Goal: Information Seeking & Learning: Learn about a topic

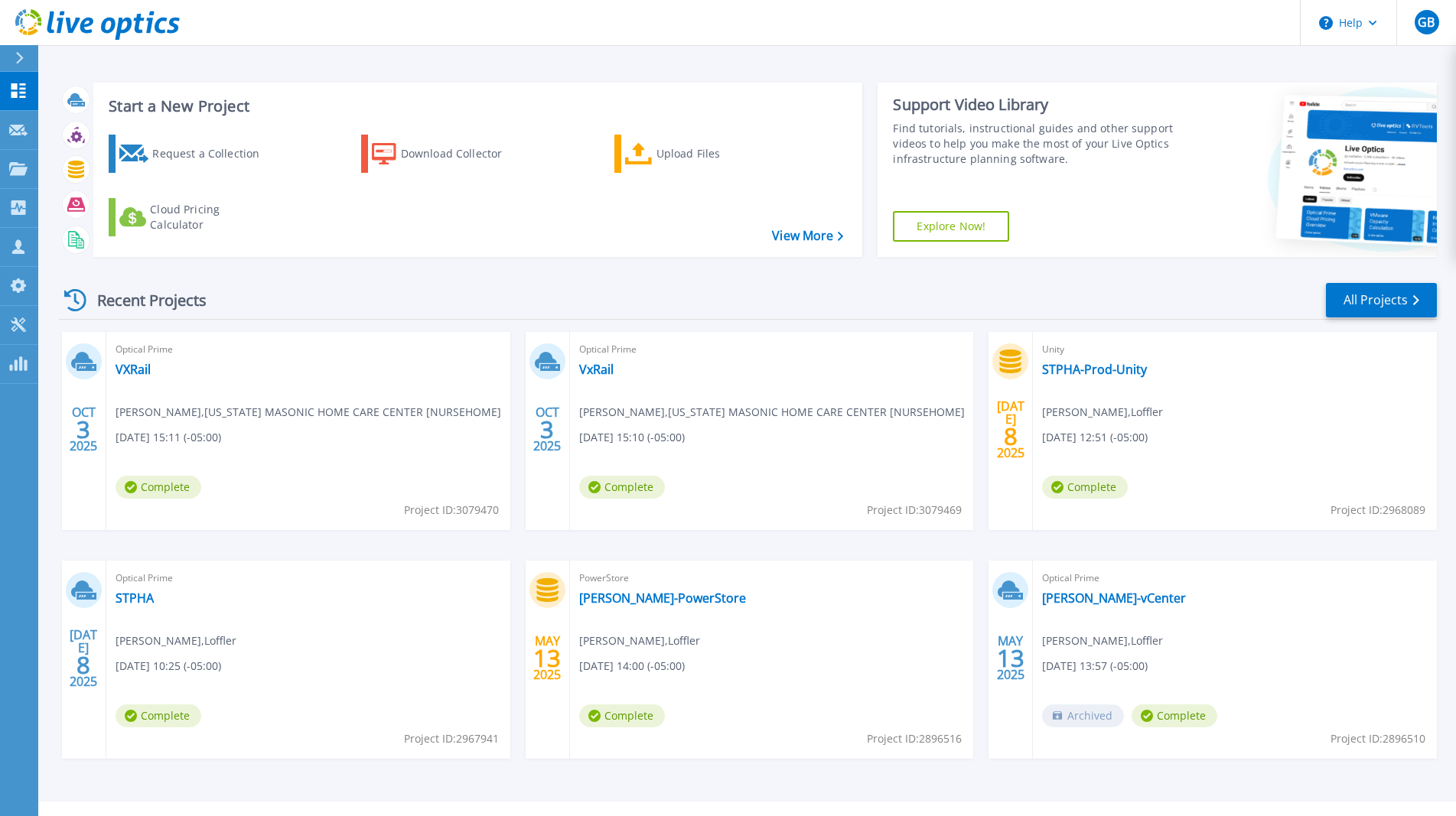
click at [213, 408] on span "Jim Kasper , MINNESOTA MASONIC HOME CARE CENTER [NURSEHOME]" at bounding box center [308, 412] width 385 height 17
click at [141, 369] on link "VXRail" at bounding box center [133, 369] width 35 height 16
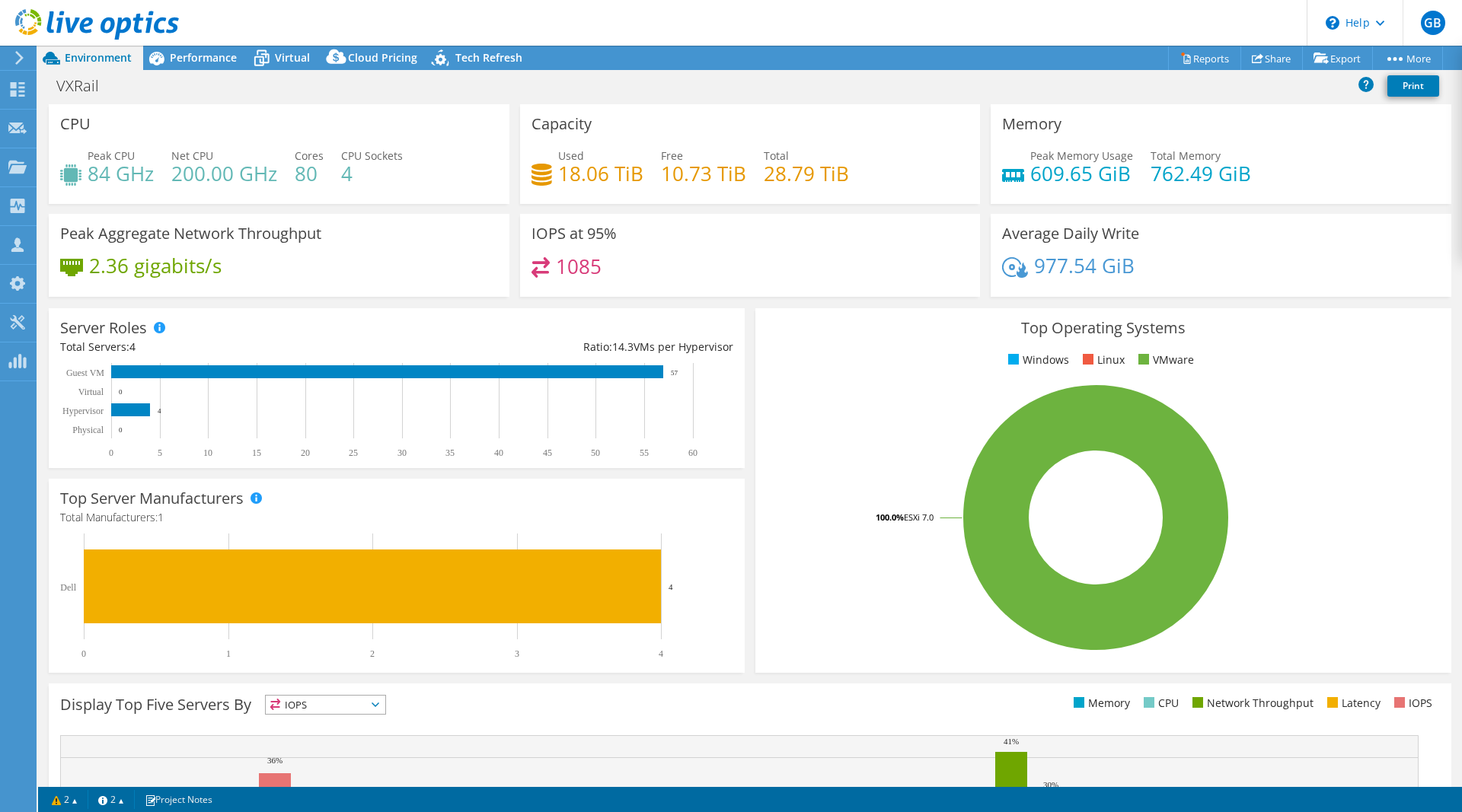
select select "USD"
click at [212, 61] on span "Performance" at bounding box center [203, 58] width 67 height 15
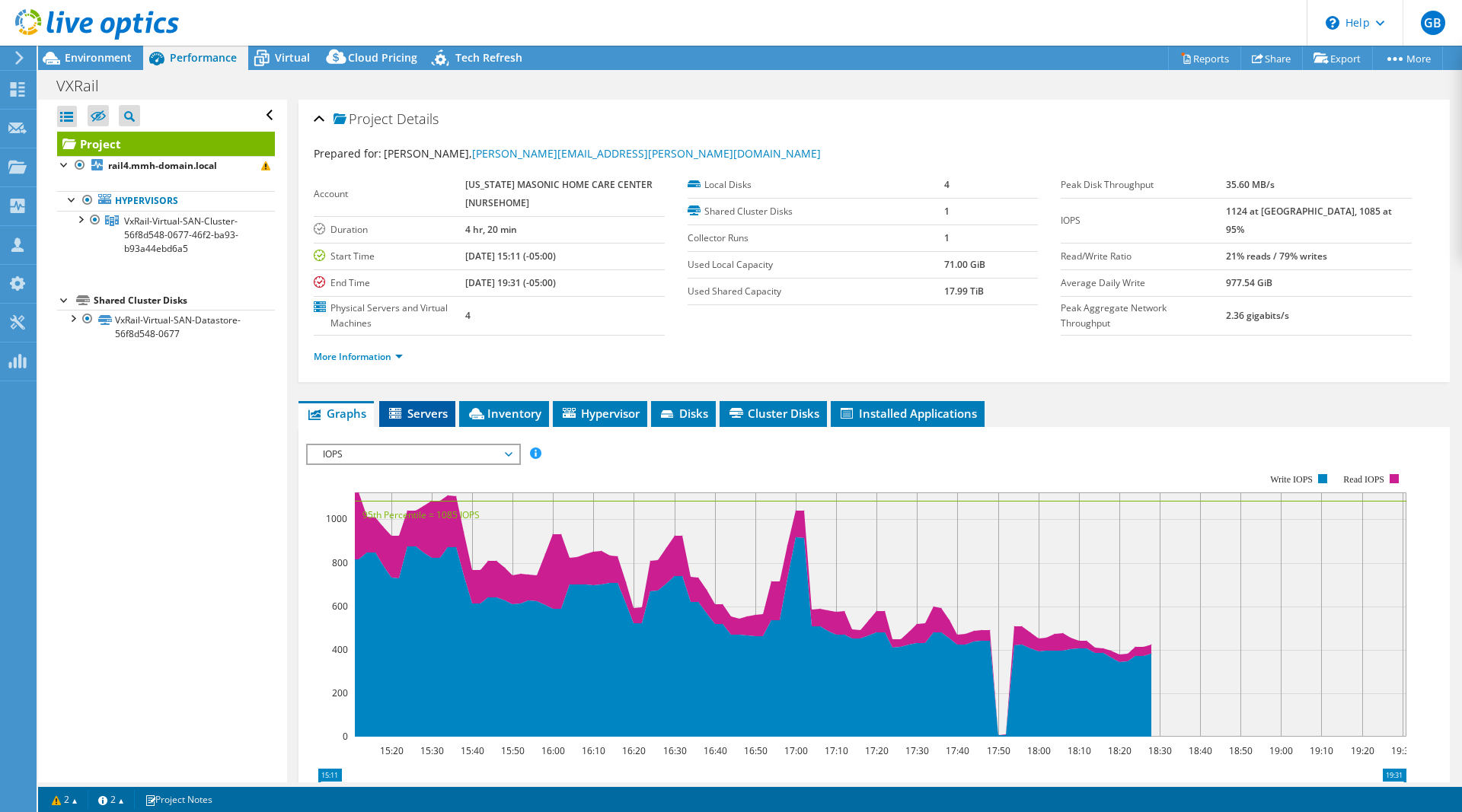
click at [434, 418] on span "Servers" at bounding box center [417, 413] width 61 height 16
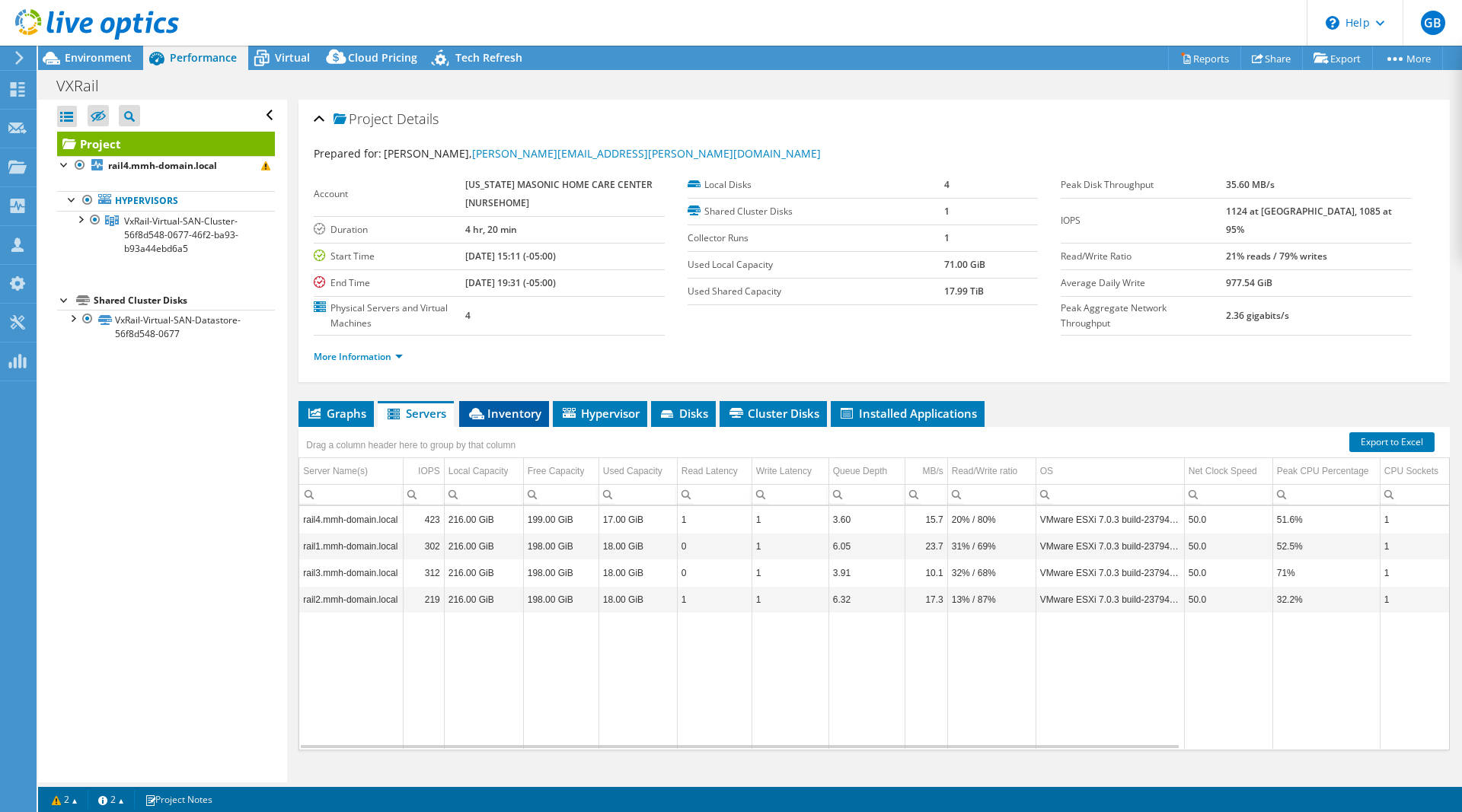
click at [493, 408] on span "Inventory" at bounding box center [504, 413] width 74 height 16
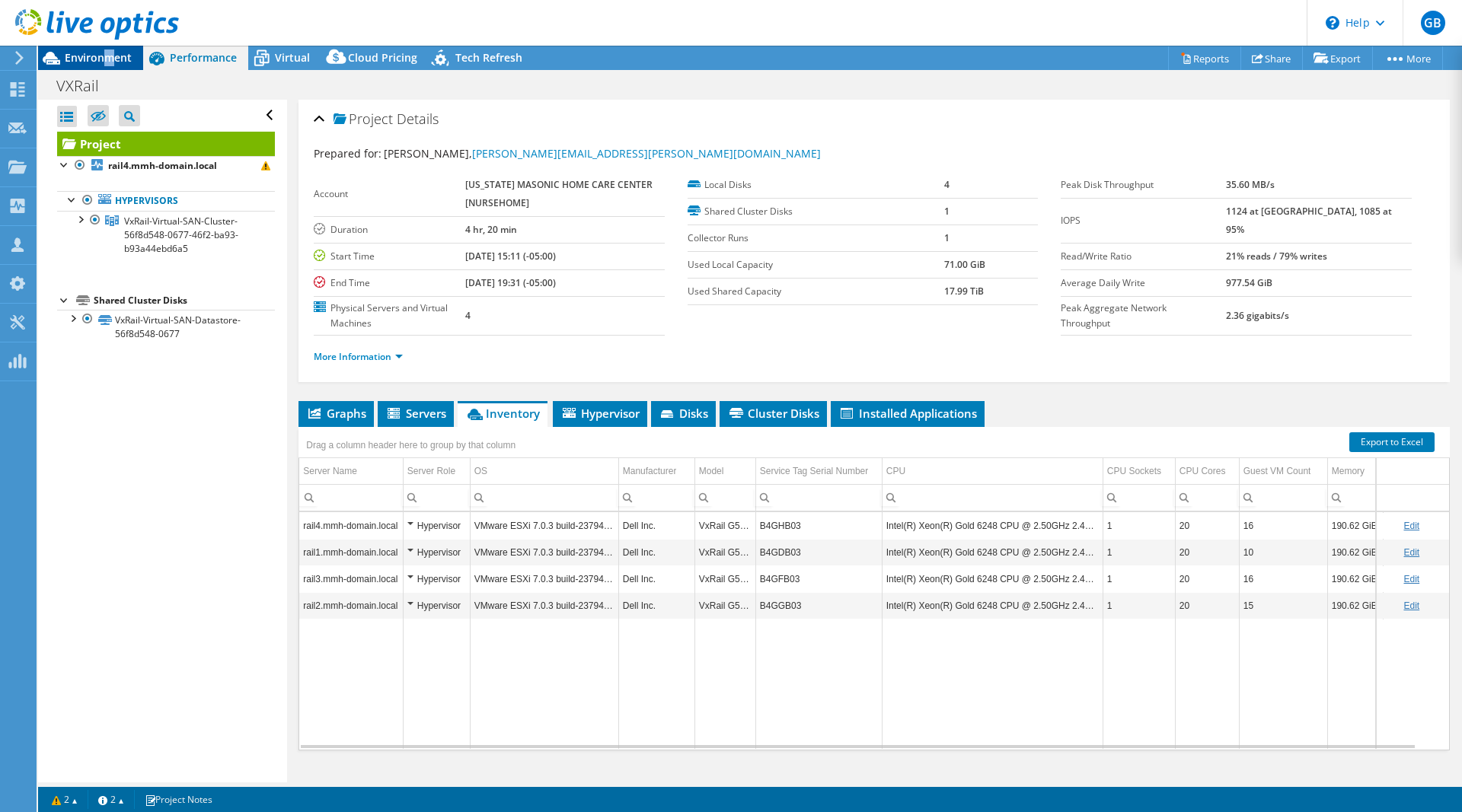
click at [109, 54] on span "Environment" at bounding box center [98, 58] width 67 height 15
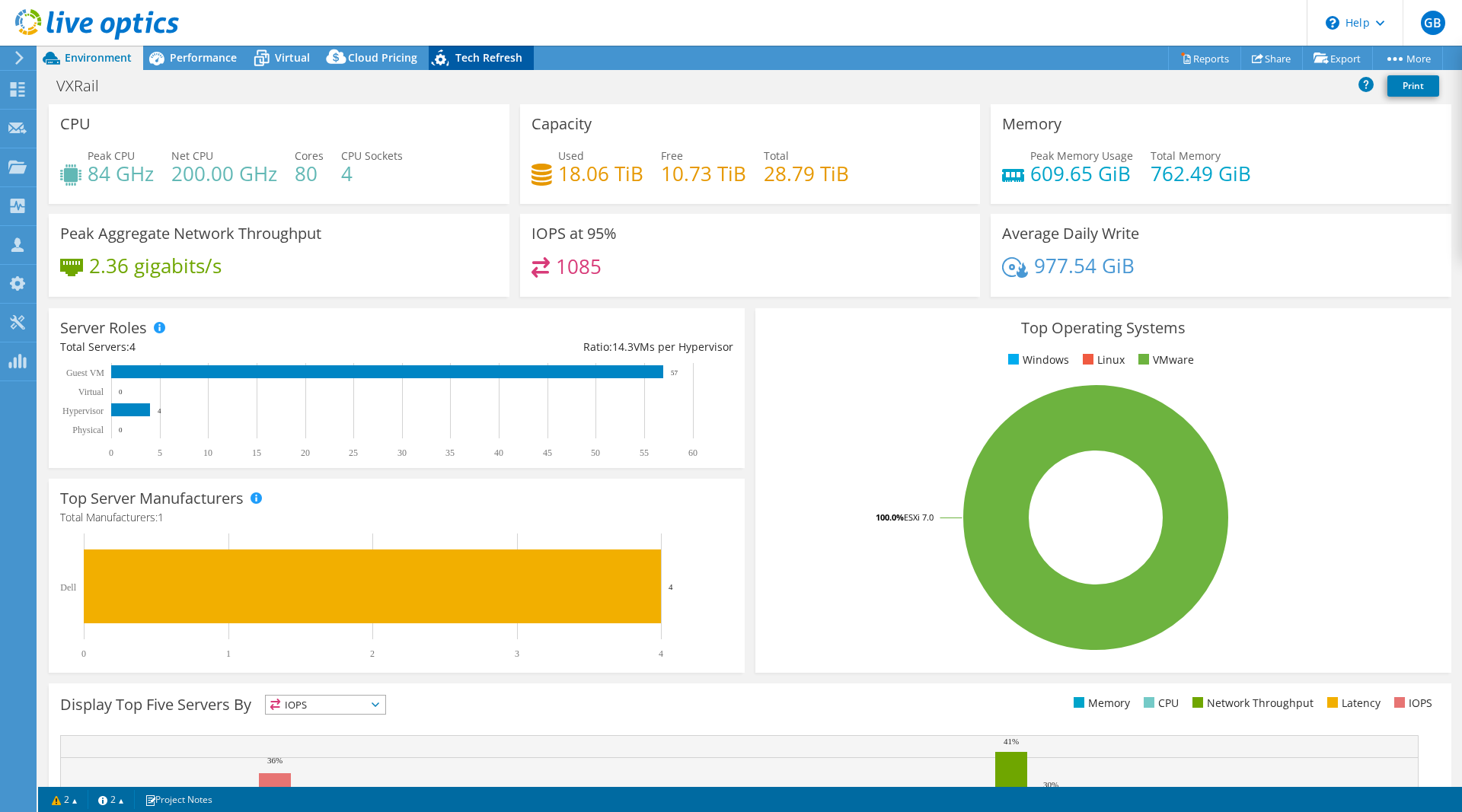
click at [497, 54] on span "Tech Refresh" at bounding box center [488, 58] width 67 height 15
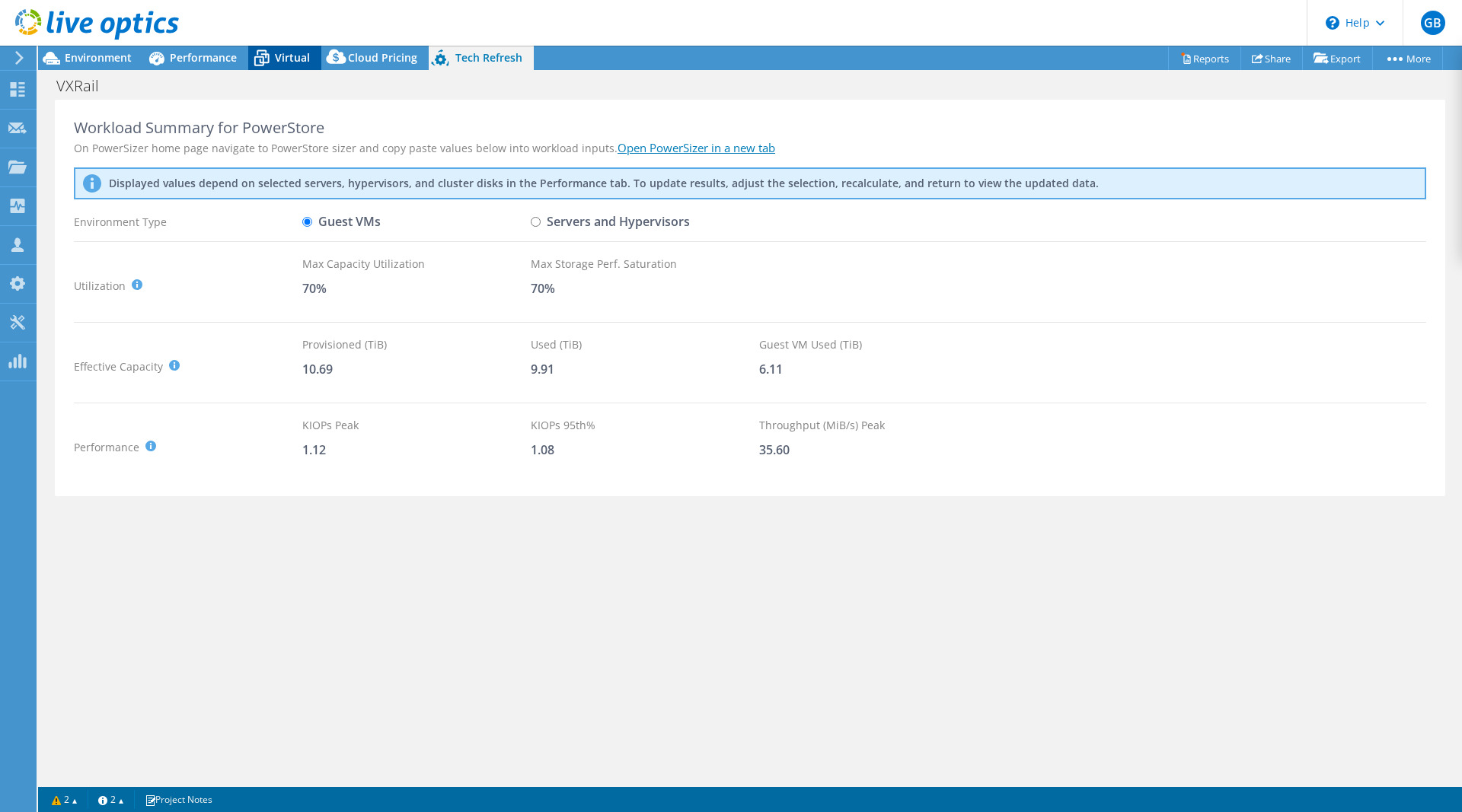
click at [286, 47] on div "Virtual" at bounding box center [285, 58] width 73 height 25
